Goal: Task Accomplishment & Management: Manage account settings

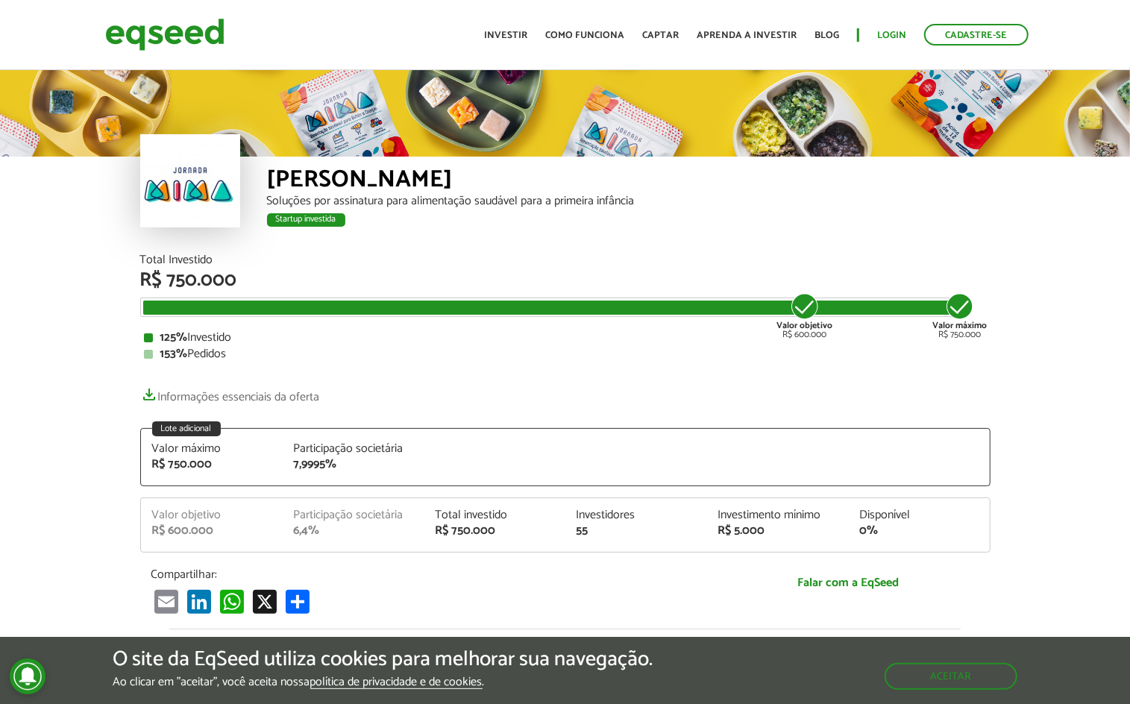
click at [886, 31] on link "Login" at bounding box center [891, 36] width 29 height 10
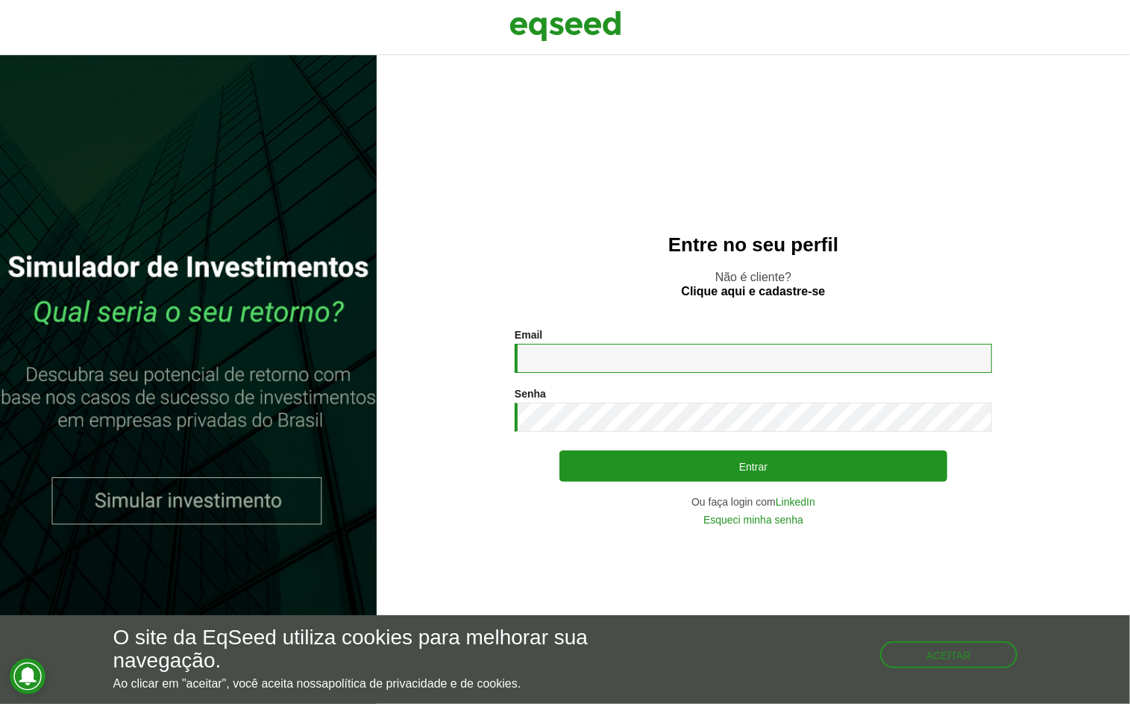
click at [595, 351] on input "Email *" at bounding box center [754, 358] width 478 height 29
type input "**********"
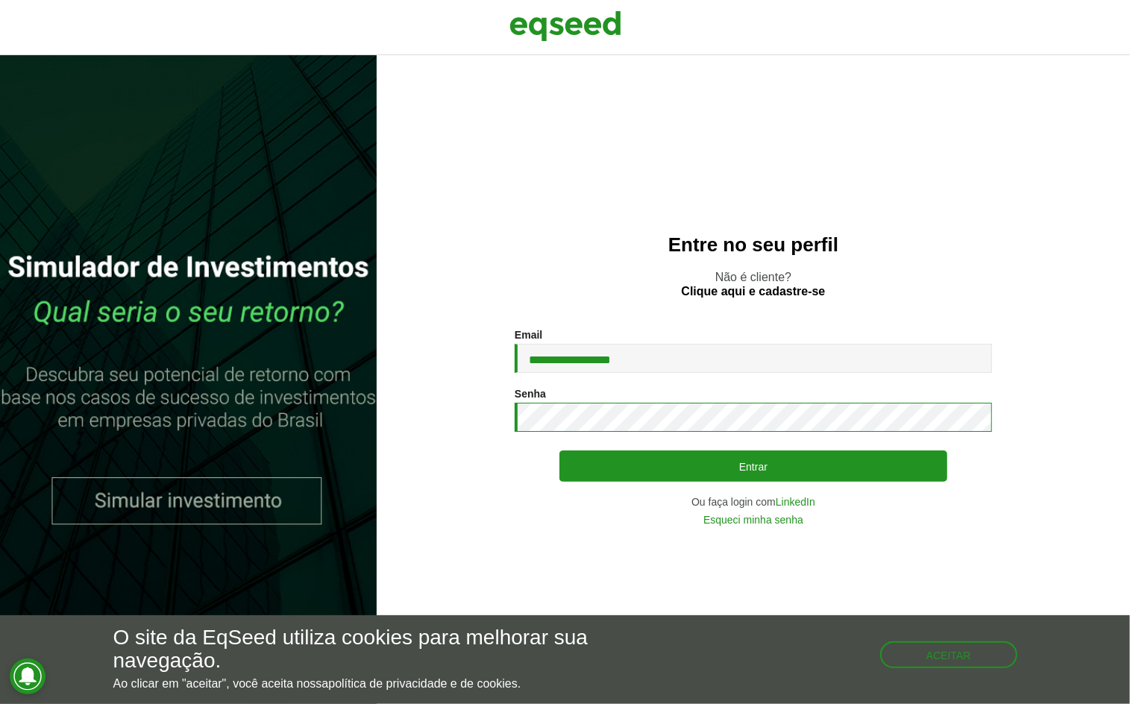
click at [754, 468] on button "Entrar" at bounding box center [754, 466] width 388 height 31
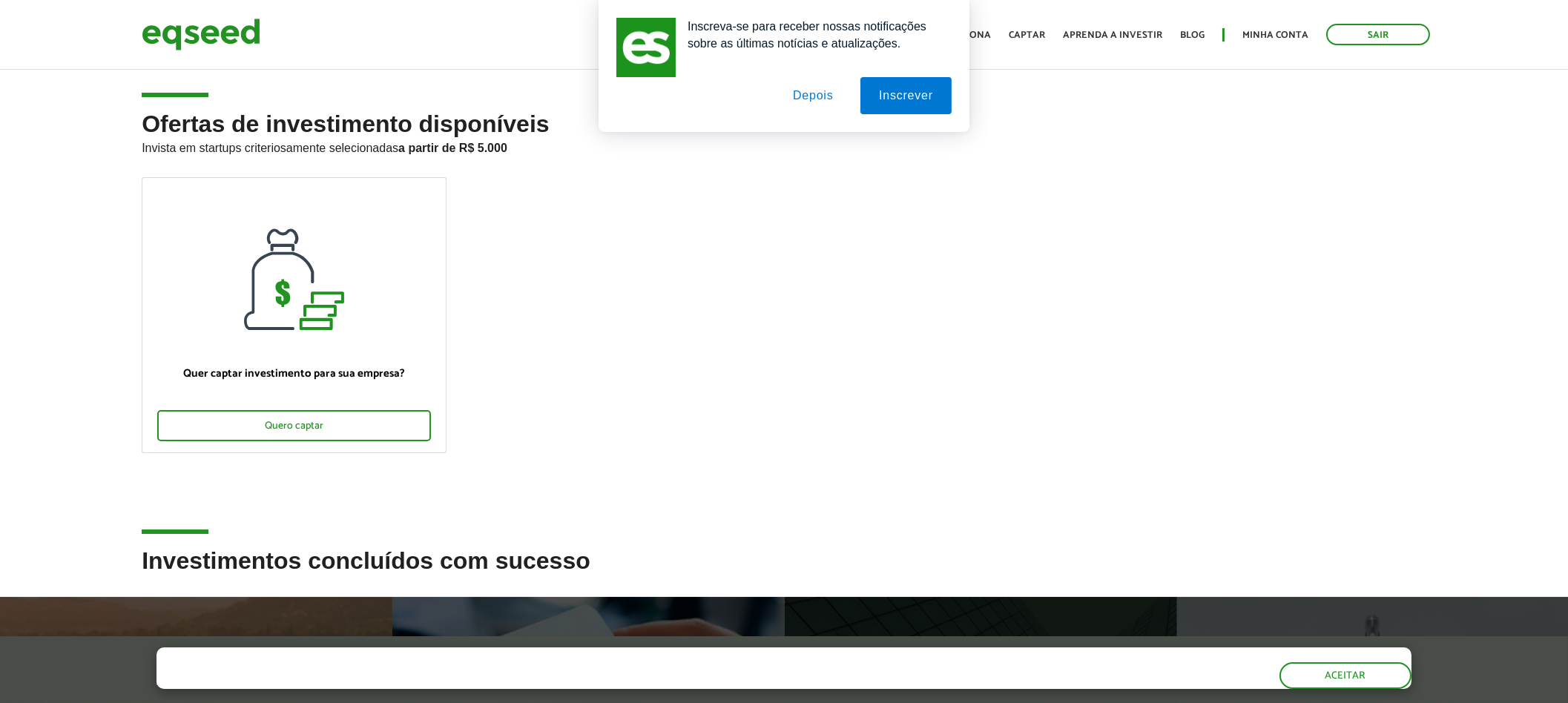
click at [811, 96] on button "Depois" at bounding box center [813, 95] width 78 height 37
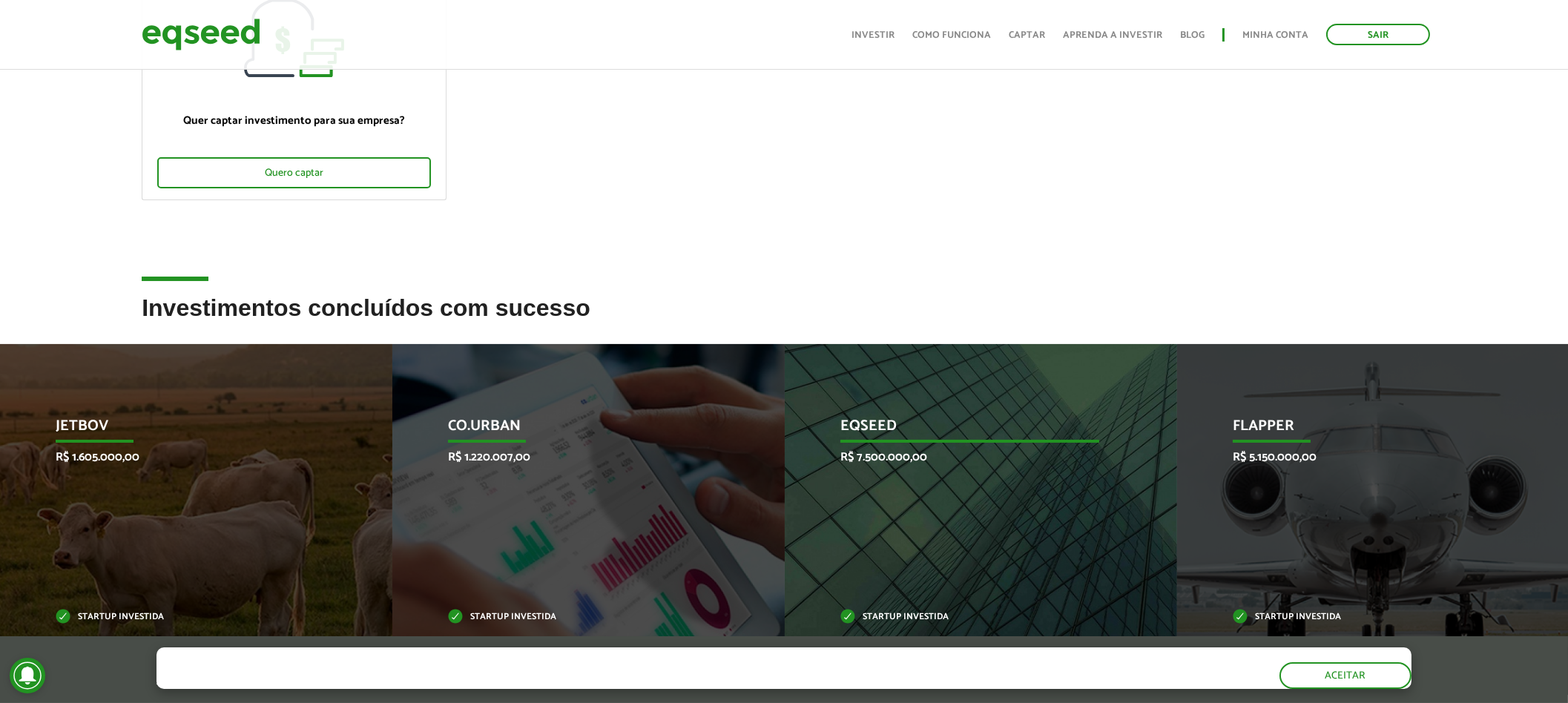
scroll to position [215, 0]
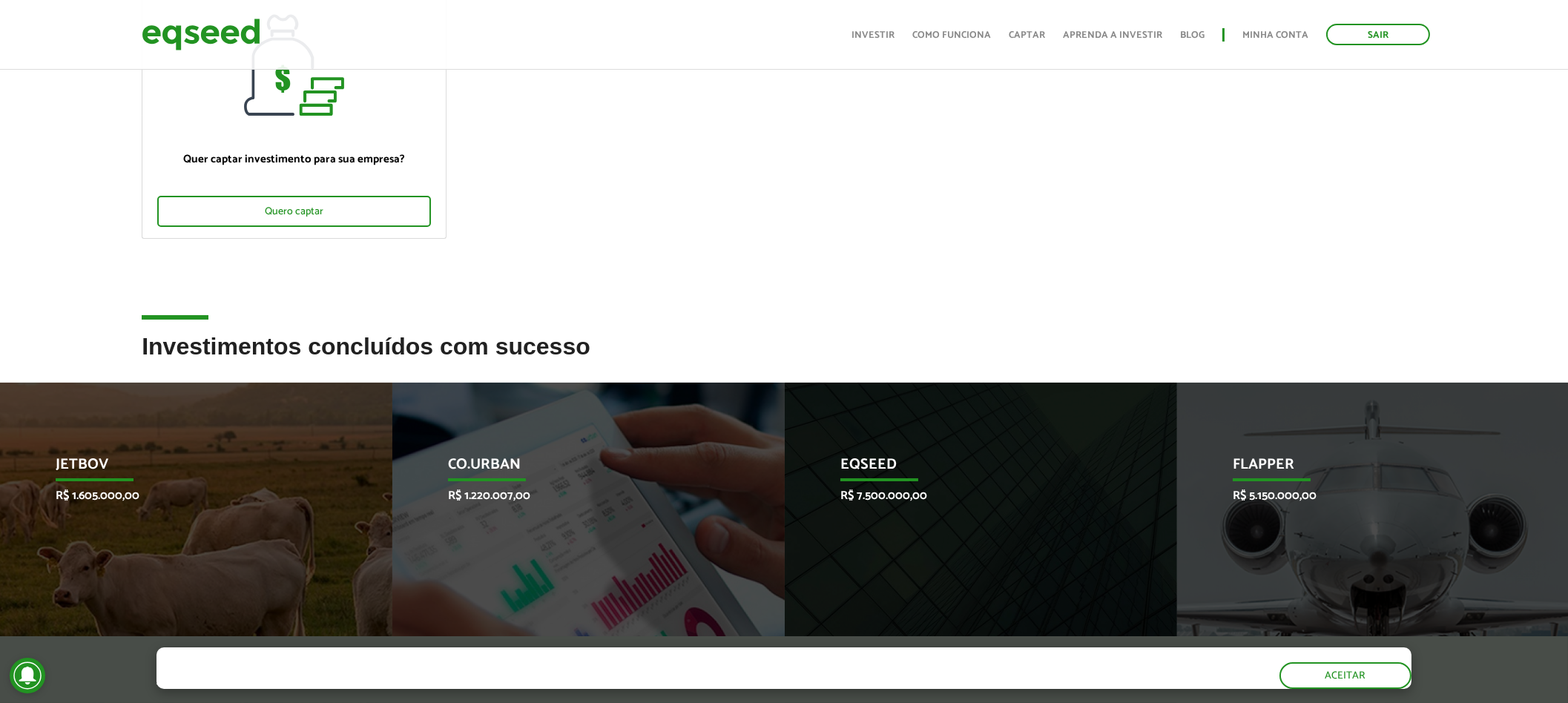
click at [436, 363] on h2 "Investimentos concluídos com sucesso" at bounding box center [784, 358] width 1285 height 49
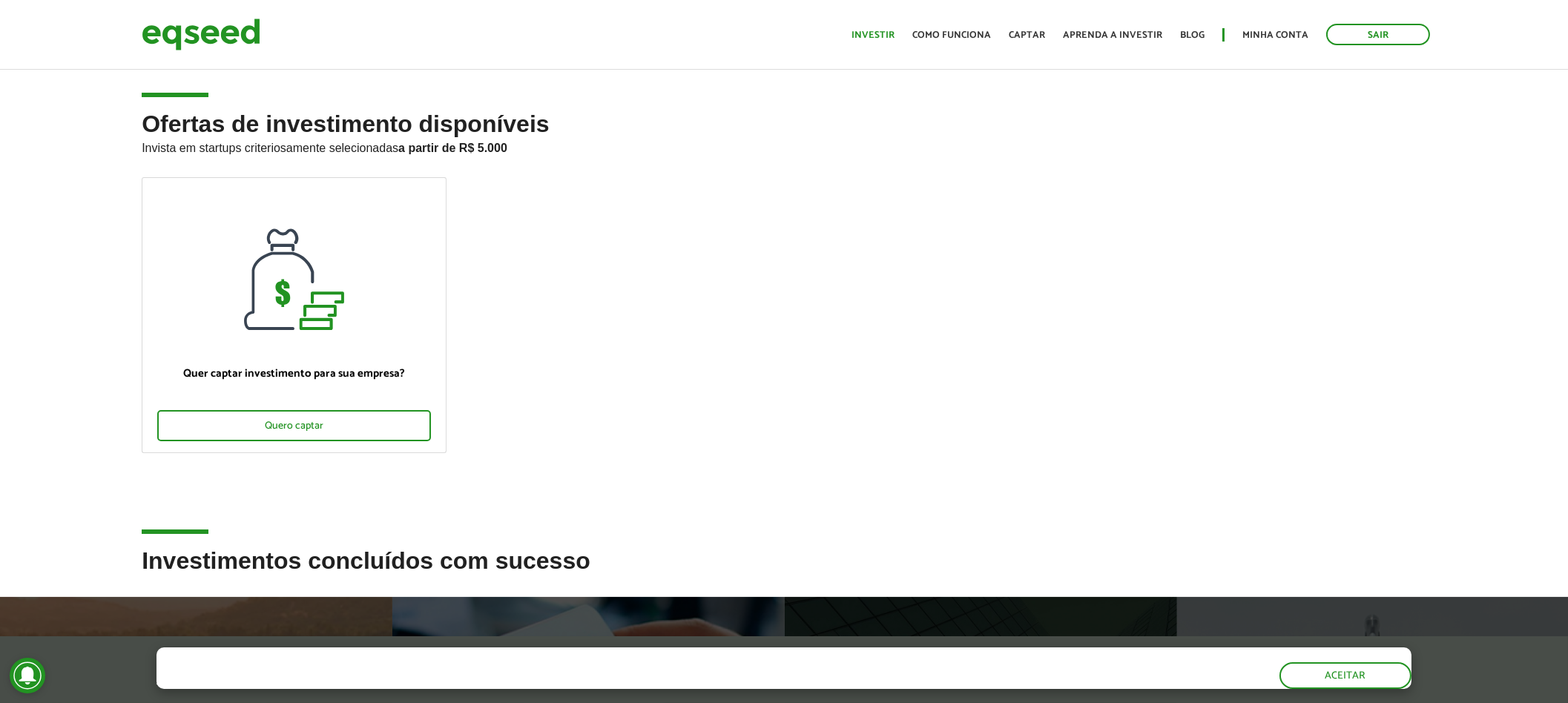
scroll to position [0, 0]
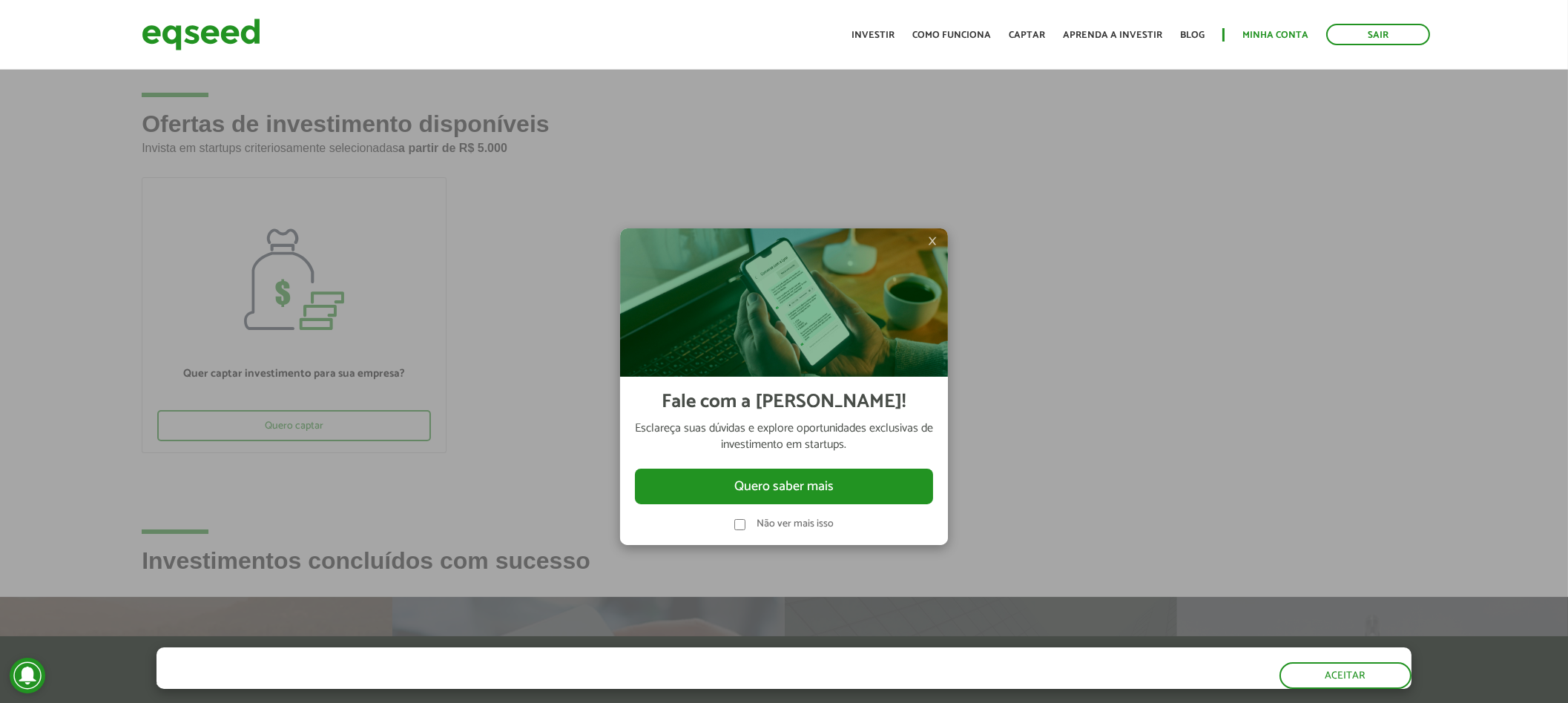
click at [1124, 31] on link "Minha conta" at bounding box center [1276, 36] width 66 height 10
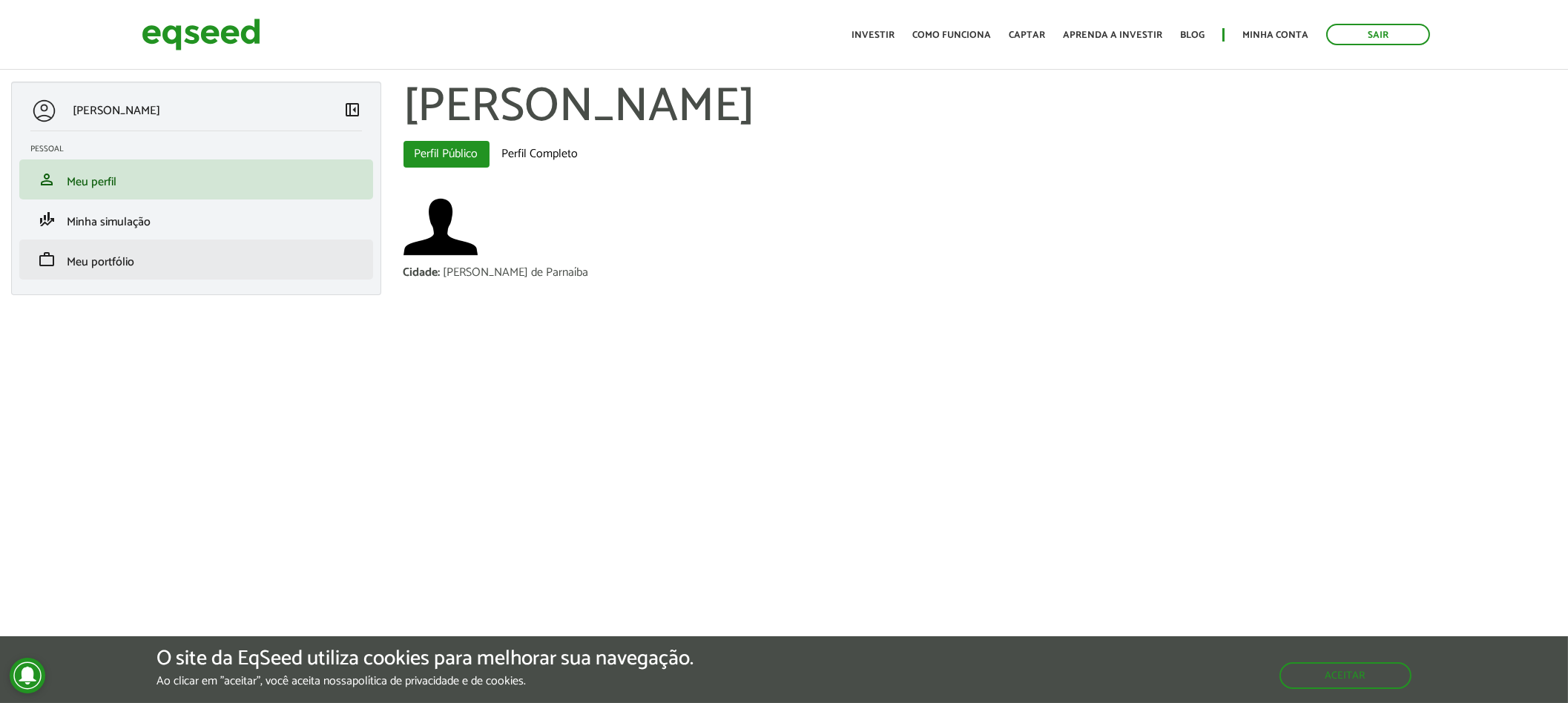
click at [114, 264] on span "Meu portfólio" at bounding box center [100, 263] width 68 height 20
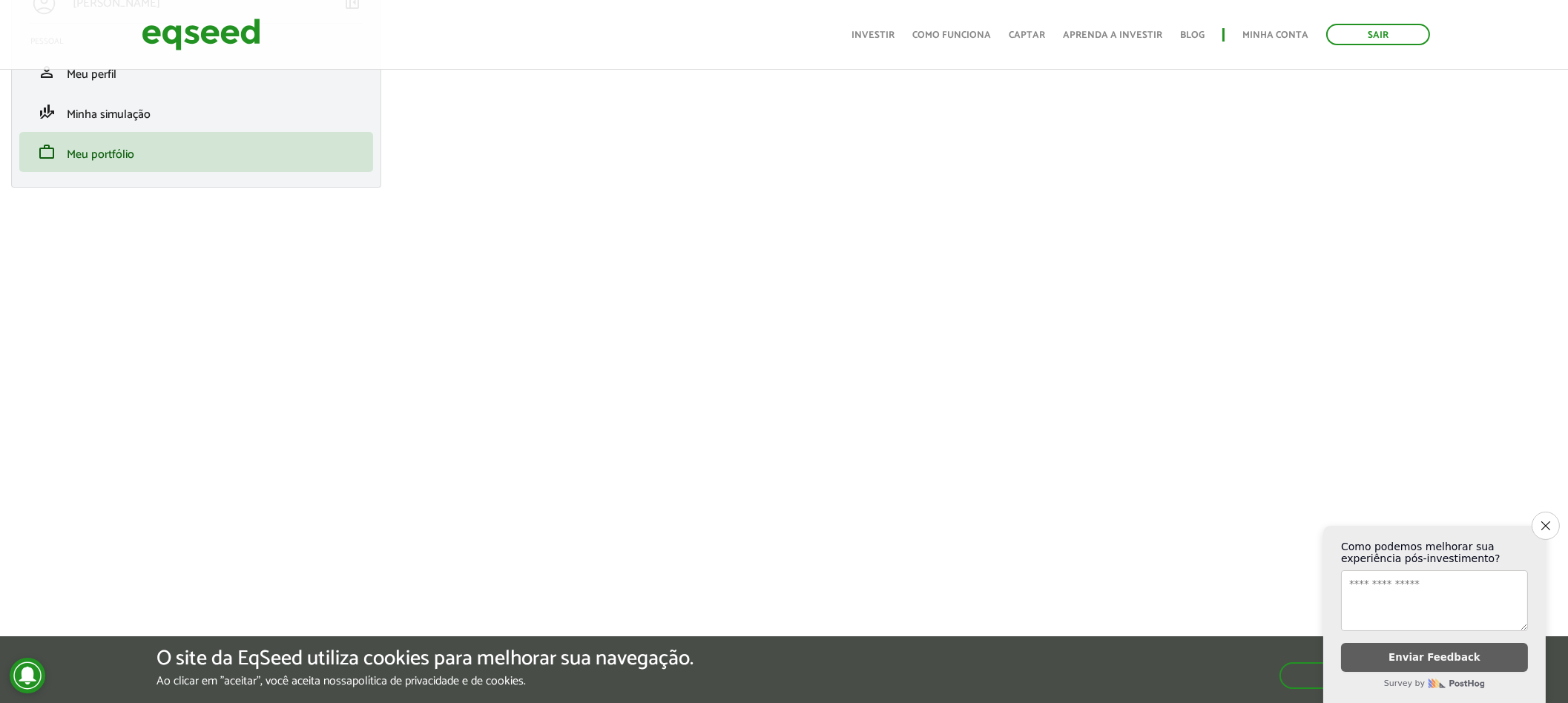
scroll to position [109, 0]
